Goal: Information Seeking & Learning: Understand process/instructions

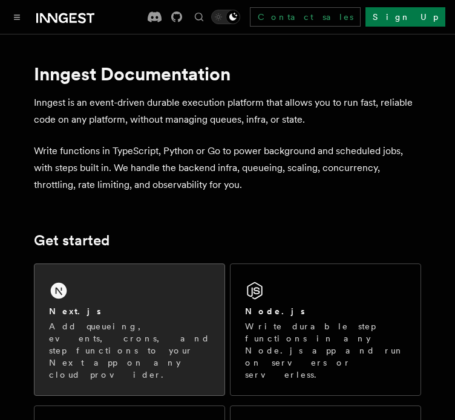
click at [74, 328] on p "Add queueing, events, crons, and step functions to your Next app on any cloud p…" at bounding box center [129, 351] width 161 height 60
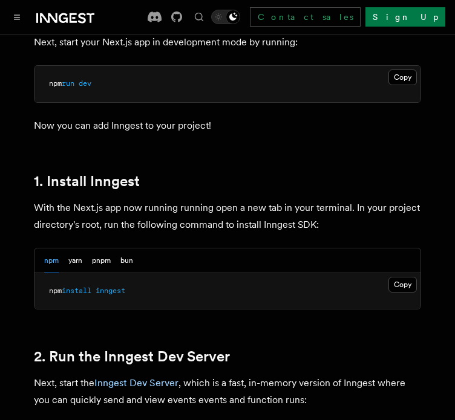
scroll to position [605, 0]
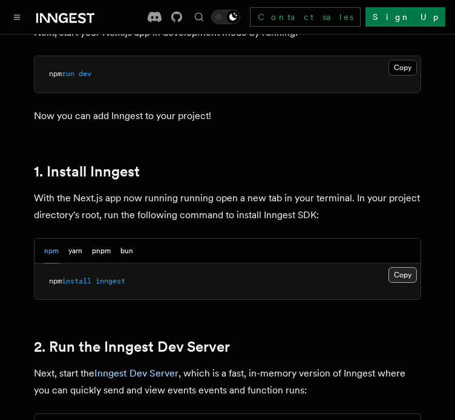
click at [400, 267] on button "Copy Copied" at bounding box center [402, 275] width 28 height 16
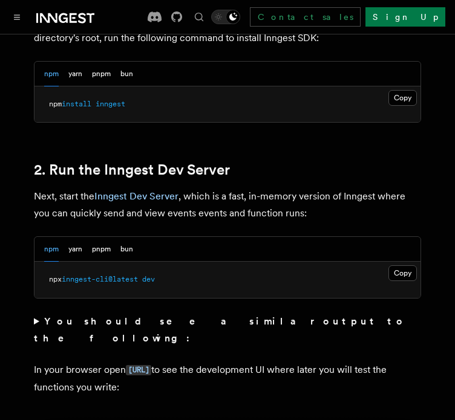
scroll to position [786, 0]
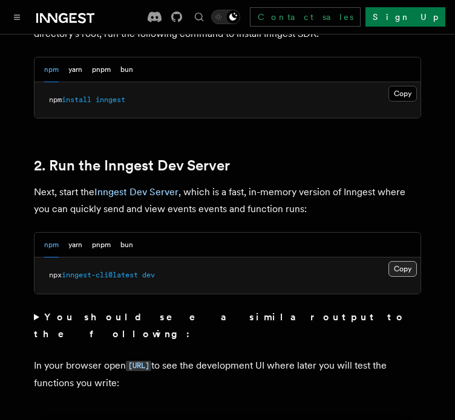
click at [410, 261] on button "Copy Copied" at bounding box center [402, 269] width 28 height 16
click at [397, 261] on button "Copy Copied" at bounding box center [402, 269] width 28 height 16
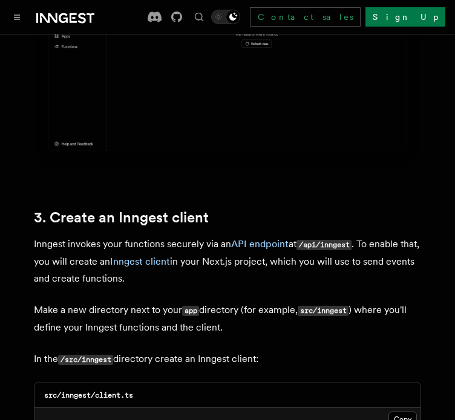
scroll to position [1331, 0]
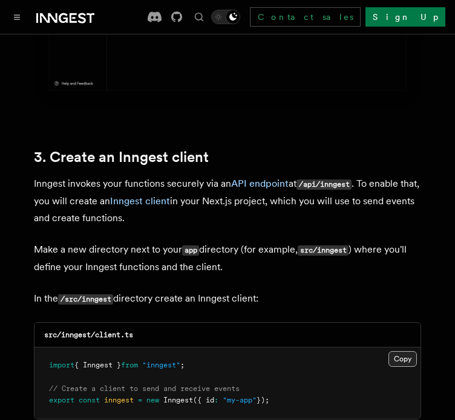
click at [402, 351] on button "Copy Copied" at bounding box center [402, 359] width 28 height 16
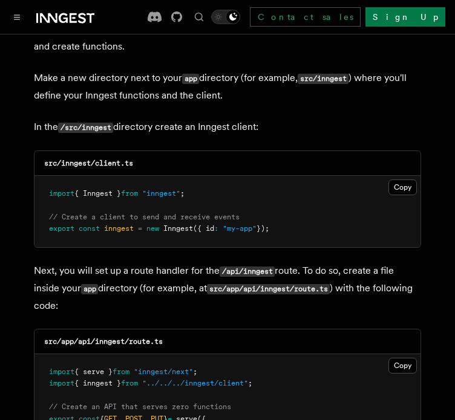
scroll to position [1573, 0]
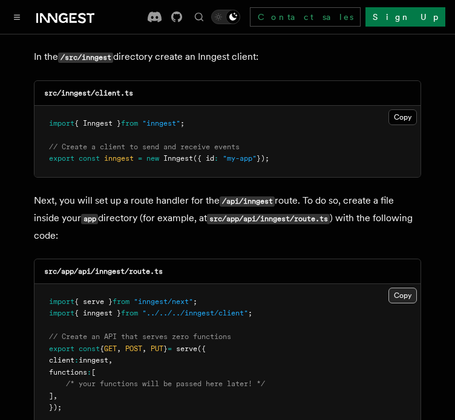
click at [397, 288] on button "Copy Copied" at bounding box center [402, 296] width 28 height 16
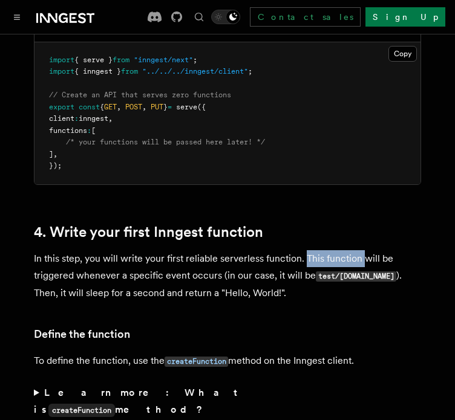
drag, startPoint x: 302, startPoint y: 223, endPoint x: 362, endPoint y: 224, distance: 59.9
click at [362, 250] on p "In this step, you will write your first reliable serverless function. This func…" at bounding box center [227, 275] width 387 height 51
drag, startPoint x: 157, startPoint y: 246, endPoint x: 195, endPoint y: 239, distance: 39.3
click at [195, 250] on p "In this step, you will write your first reliable serverless function. This func…" at bounding box center [227, 275] width 387 height 51
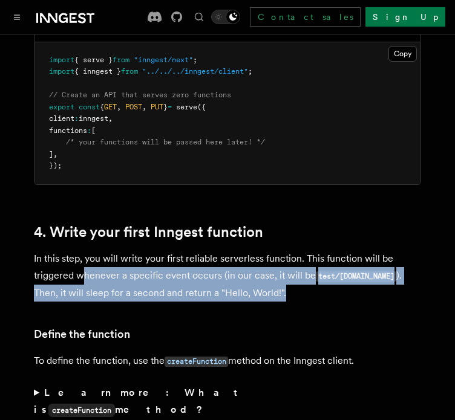
drag, startPoint x: 260, startPoint y: 256, endPoint x: 102, endPoint y: 244, distance: 159.0
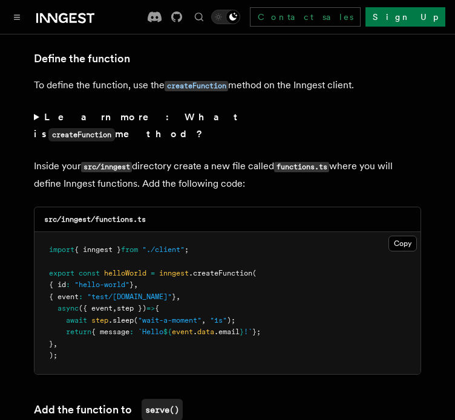
scroll to position [2117, 0]
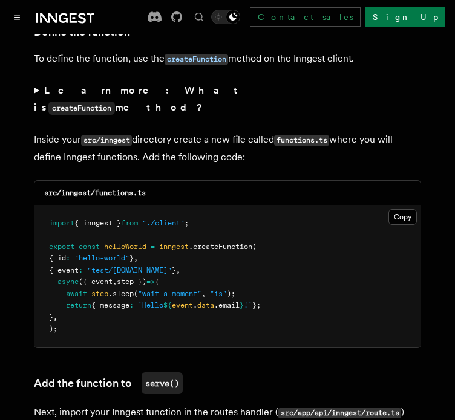
click at [399, 209] on button "Copy Copied" at bounding box center [402, 217] width 28 height 16
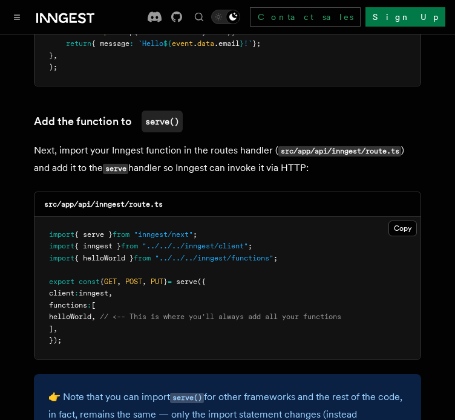
scroll to position [2359, 0]
